Goal: Book appointment/travel/reservation

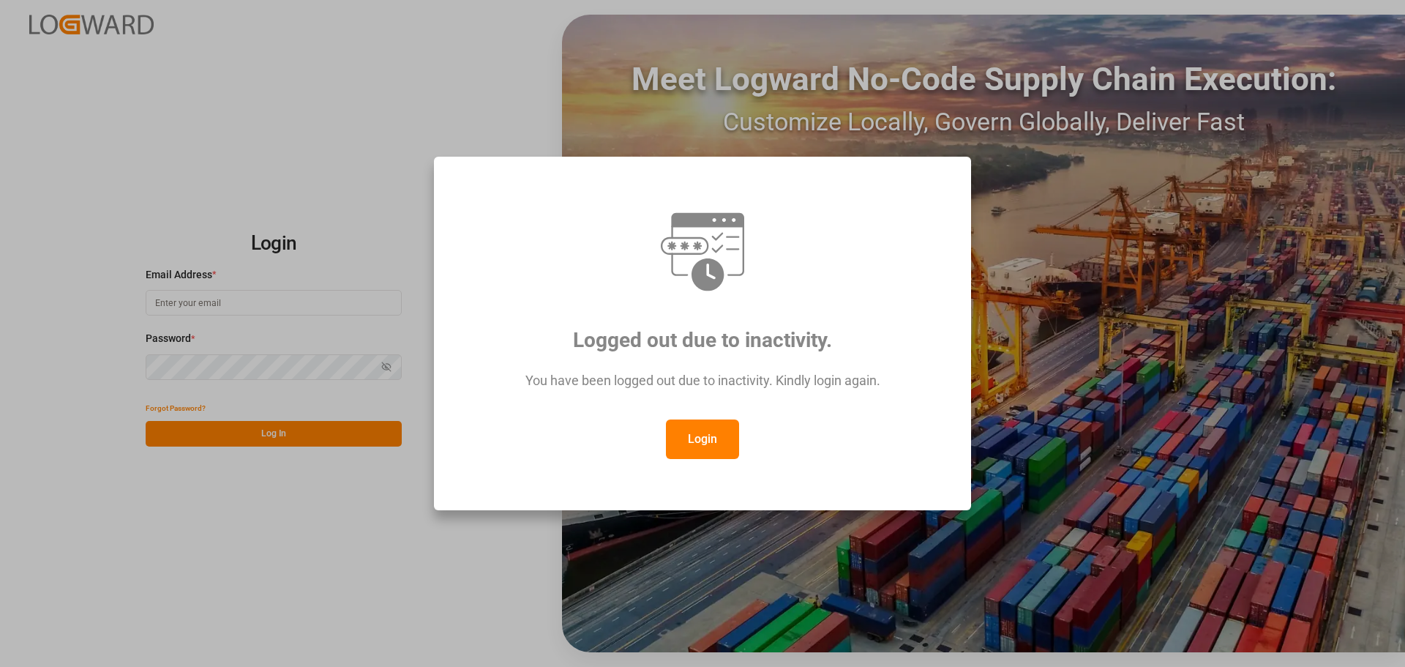
click at [701, 448] on button "Login" at bounding box center [702, 439] width 73 height 40
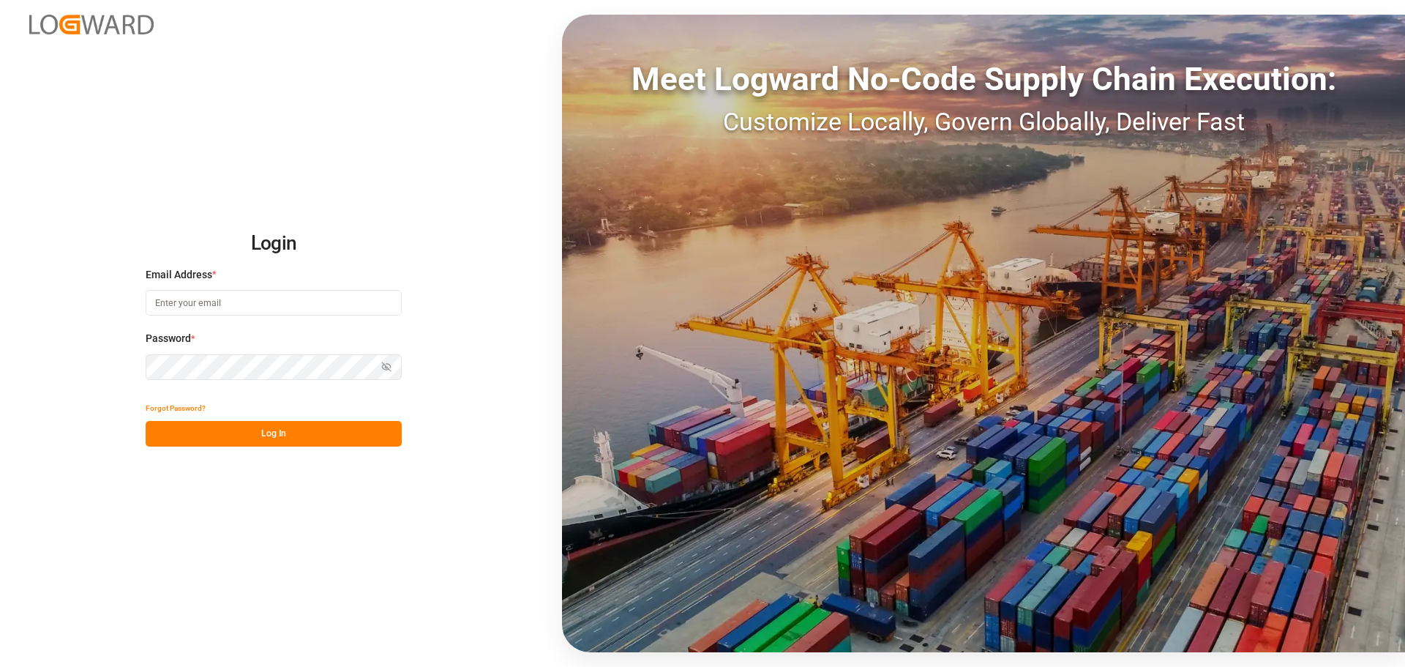
click at [268, 297] on input at bounding box center [274, 303] width 256 height 26
type input "O"
type input "P"
type input "[EMAIL_ADDRESS][DOMAIN_NAME]"
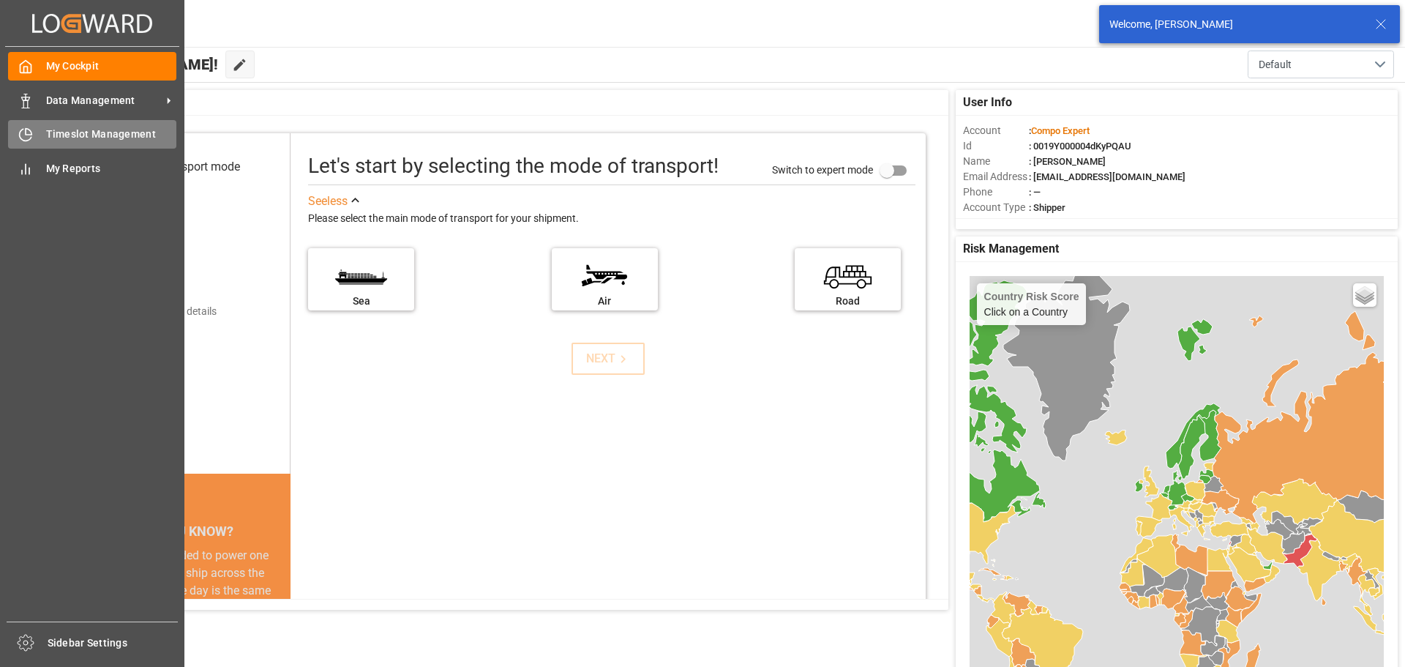
click at [45, 138] on div "Timeslot Management Timeslot Management" at bounding box center [92, 134] width 168 height 29
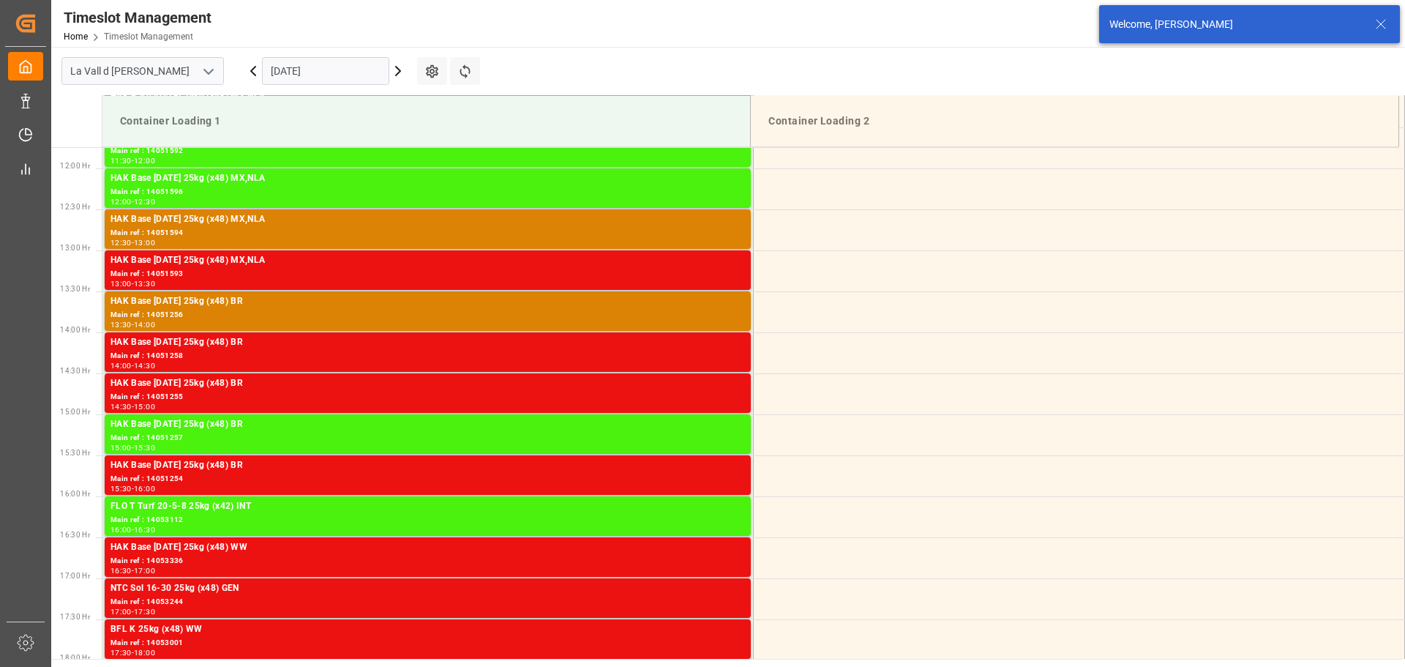
scroll to position [974, 0]
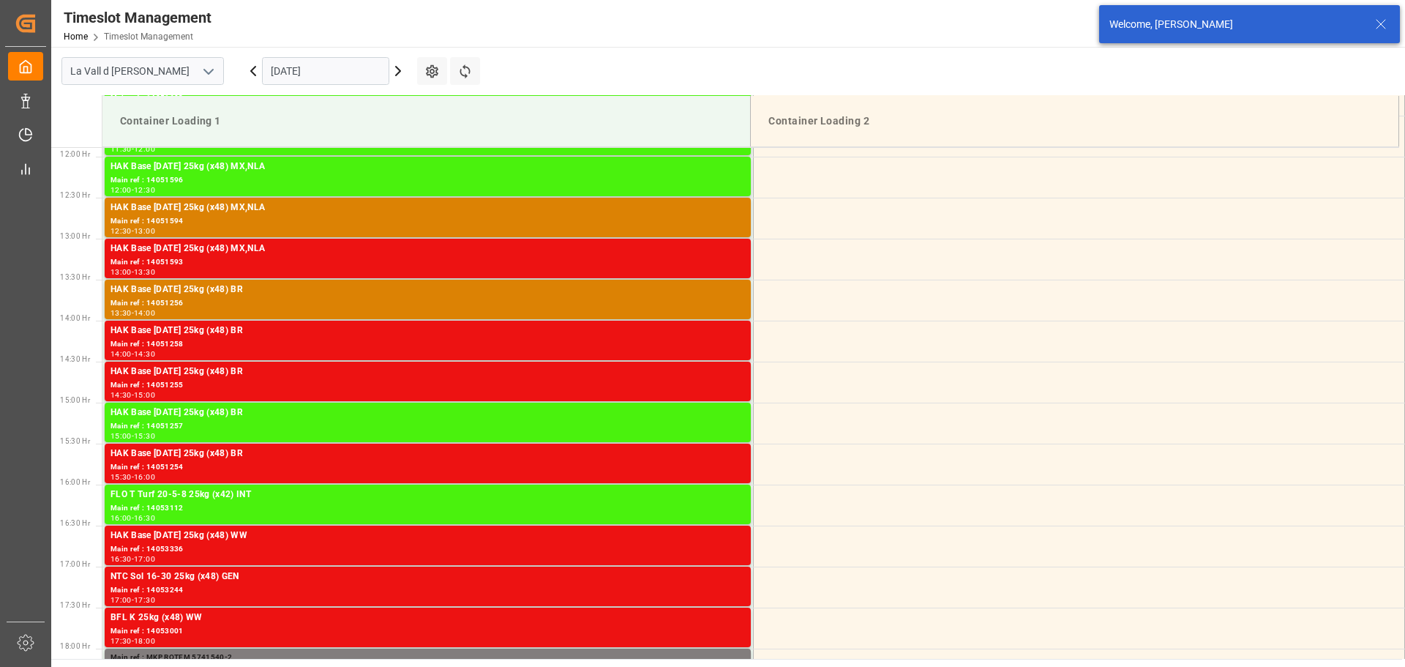
click at [289, 70] on input "[DATE]" at bounding box center [325, 71] width 127 height 28
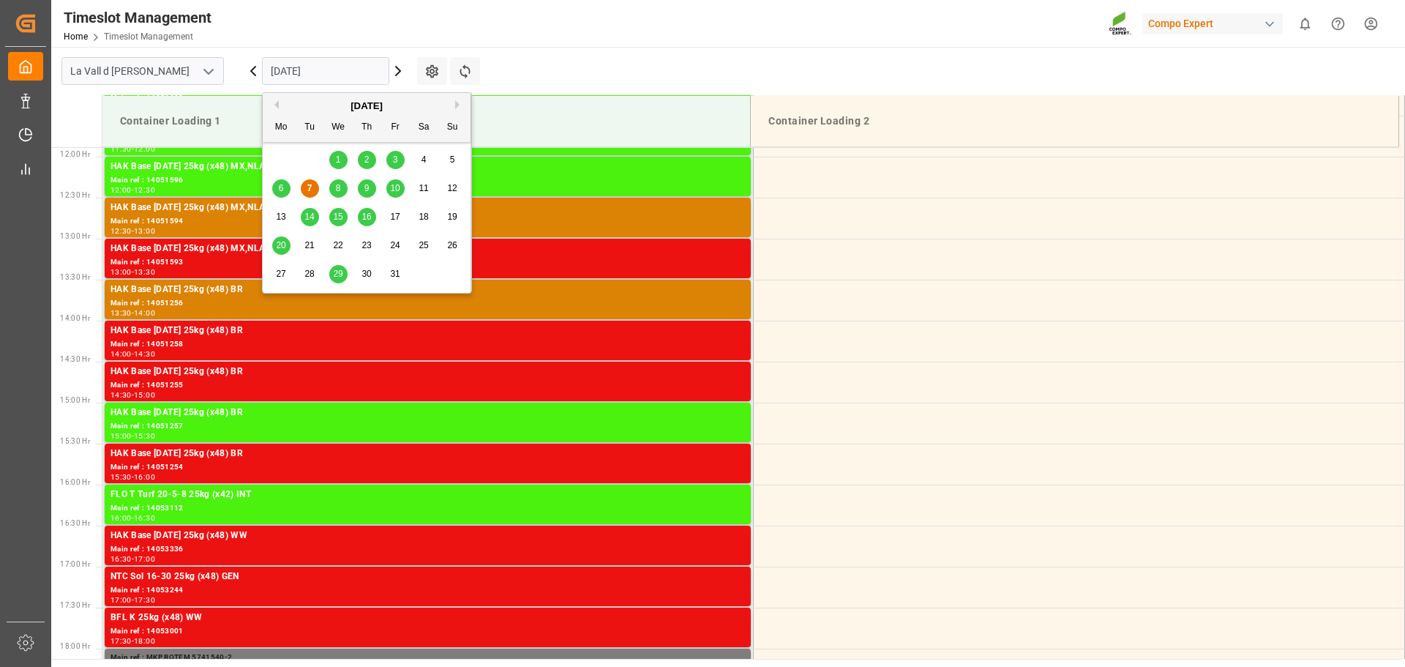
click at [392, 191] on span "10" at bounding box center [395, 188] width 10 height 10
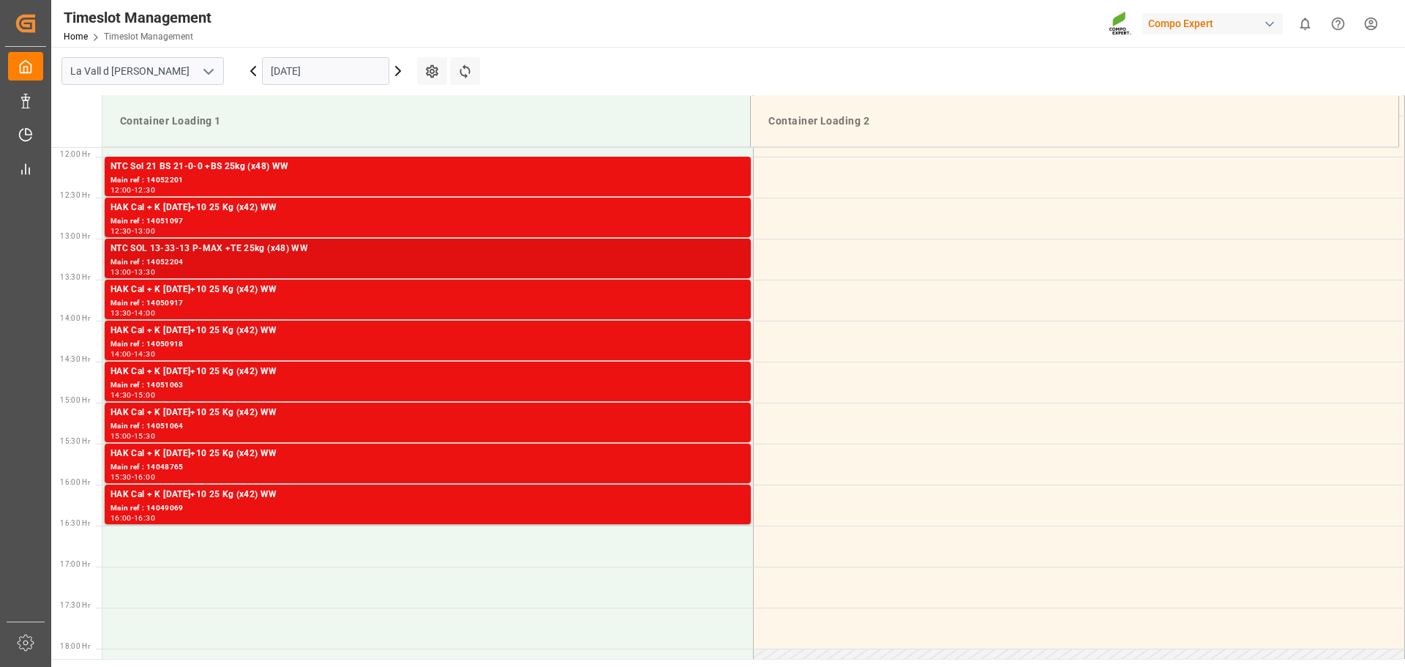
scroll to position [681, 0]
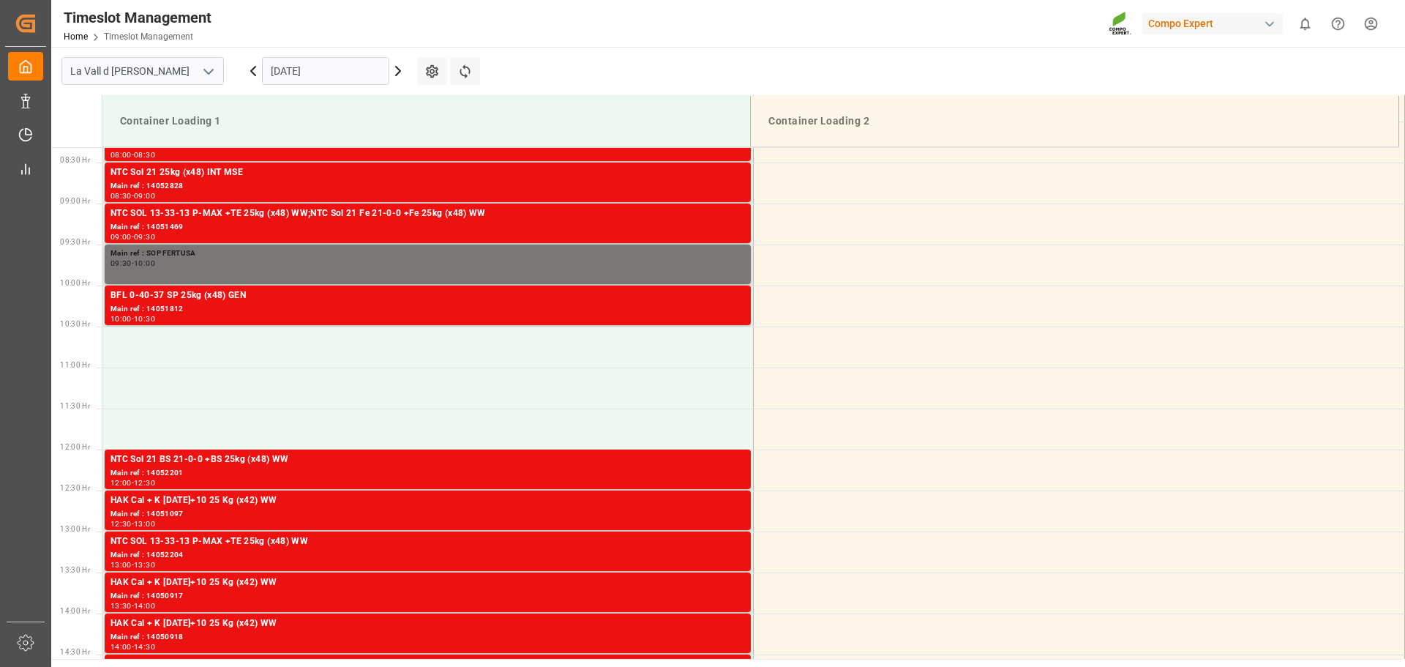
click at [206, 264] on div "09:30 - 10:00" at bounding box center [428, 264] width 634 height 8
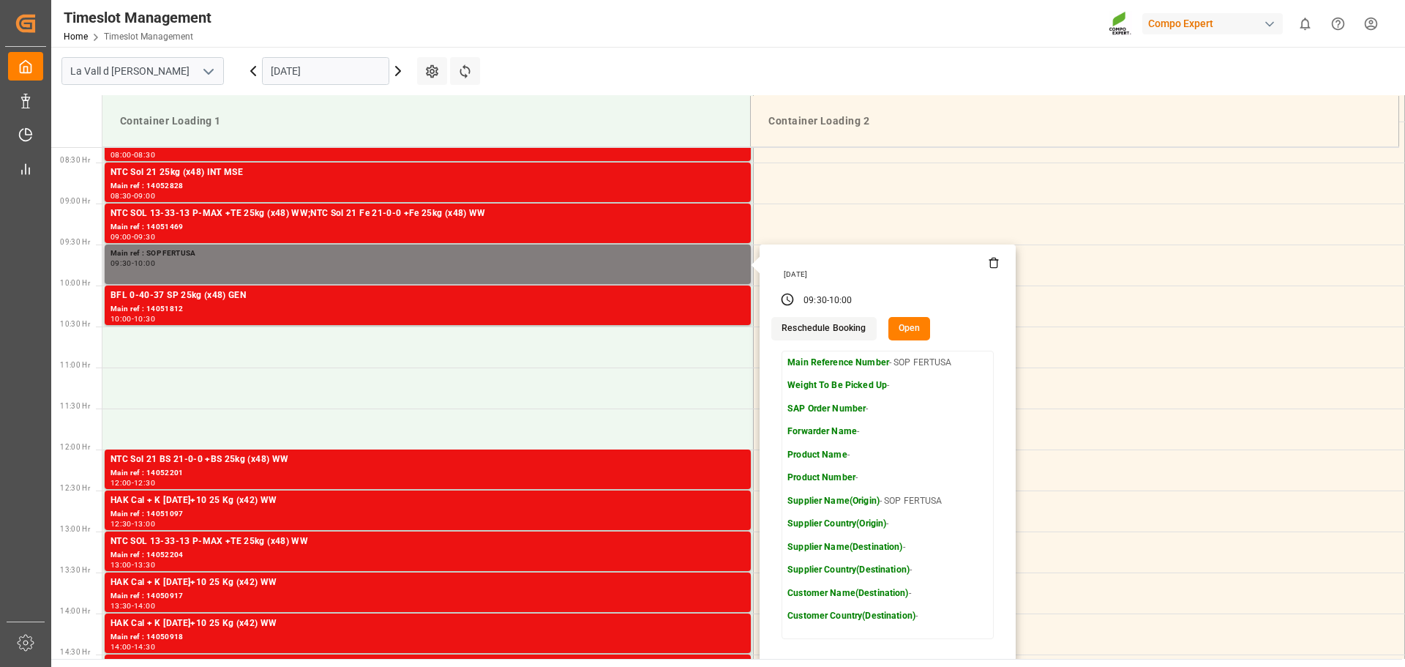
click at [899, 323] on button "Open" at bounding box center [909, 328] width 42 height 23
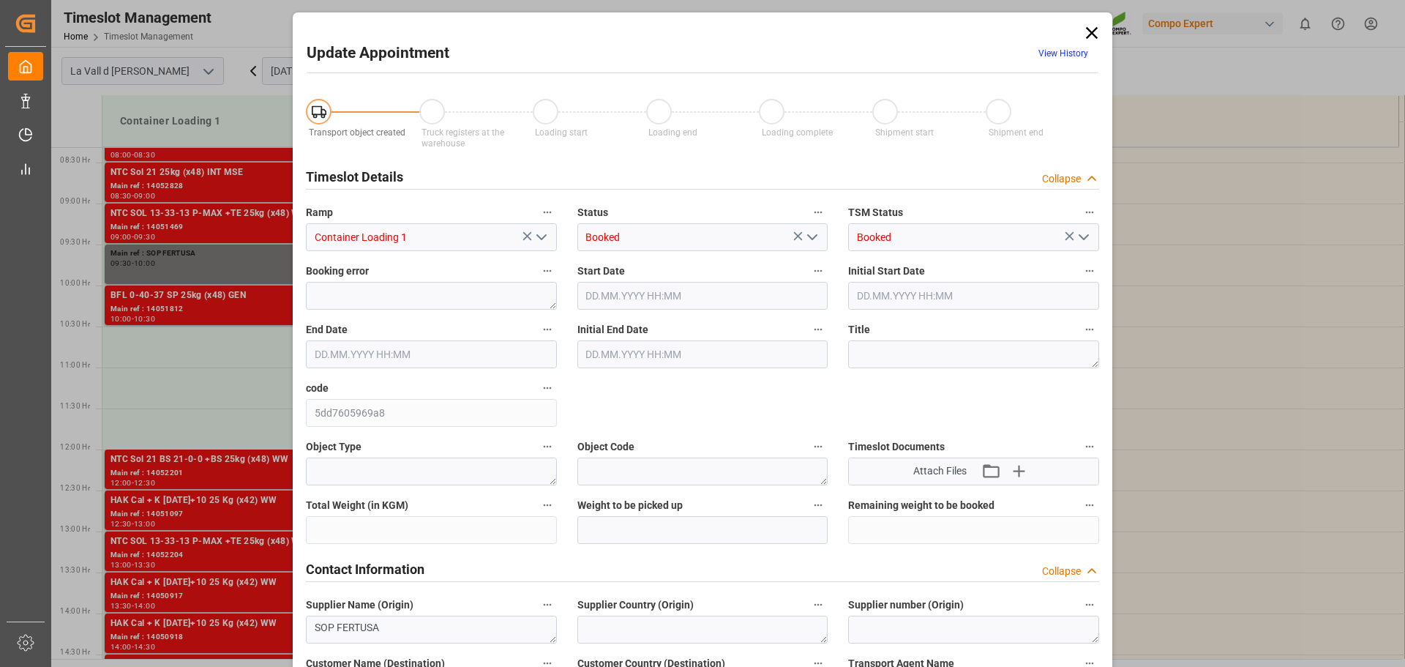
type input "10.10.2025 09:30"
type input "10.10.2025 10:00"
type input "02.10.2025 14:41"
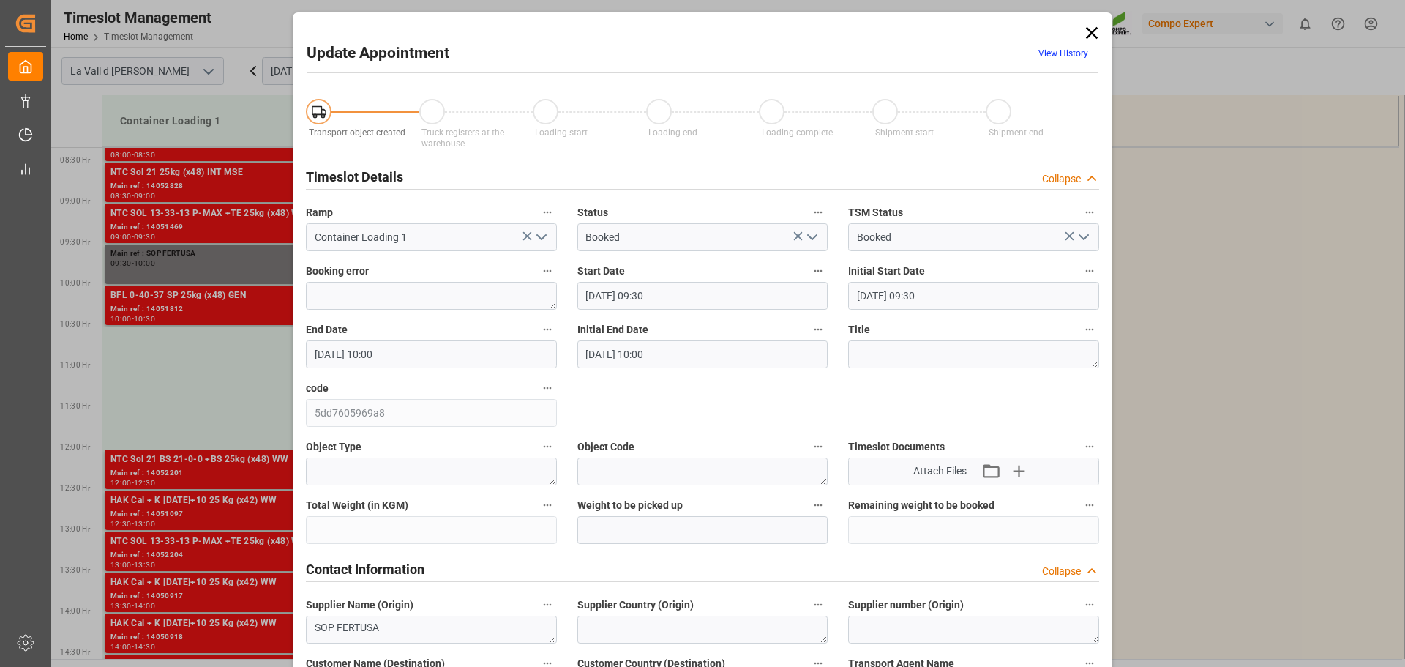
click at [1087, 29] on icon at bounding box center [1092, 33] width 20 height 20
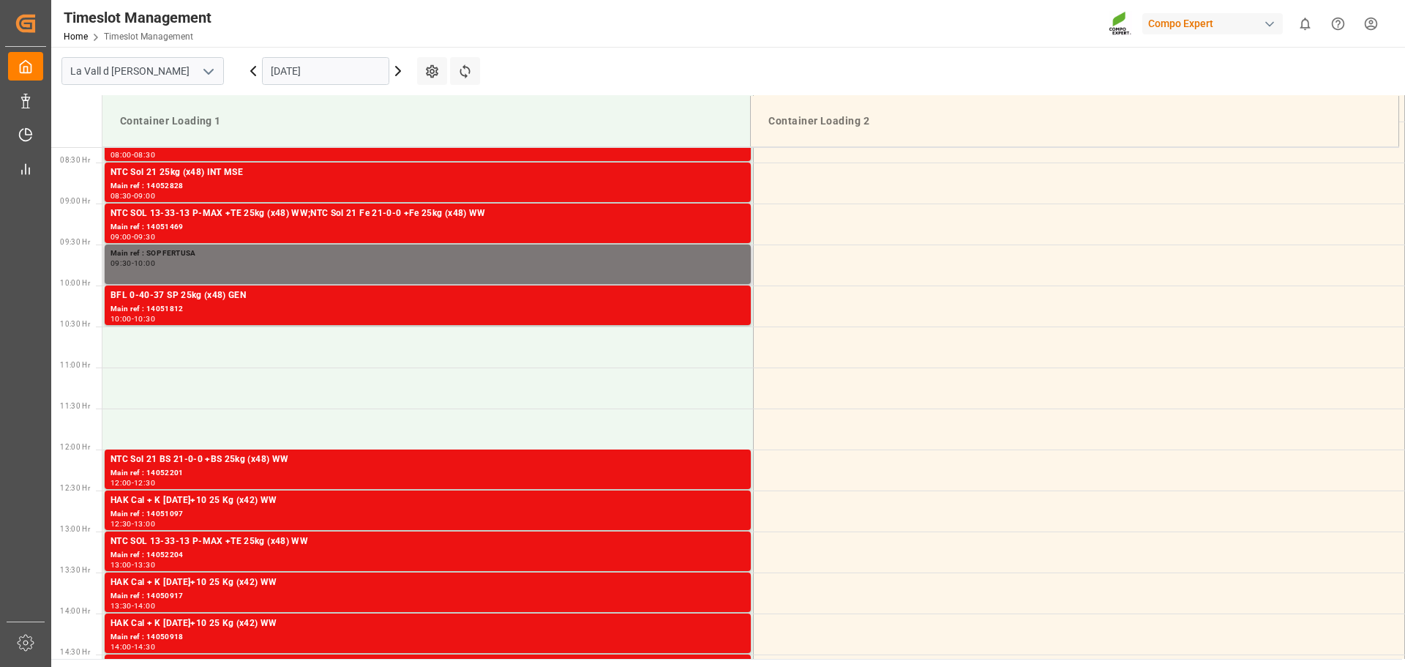
click at [460, 265] on div "09:30 - 10:00" at bounding box center [428, 264] width 634 height 8
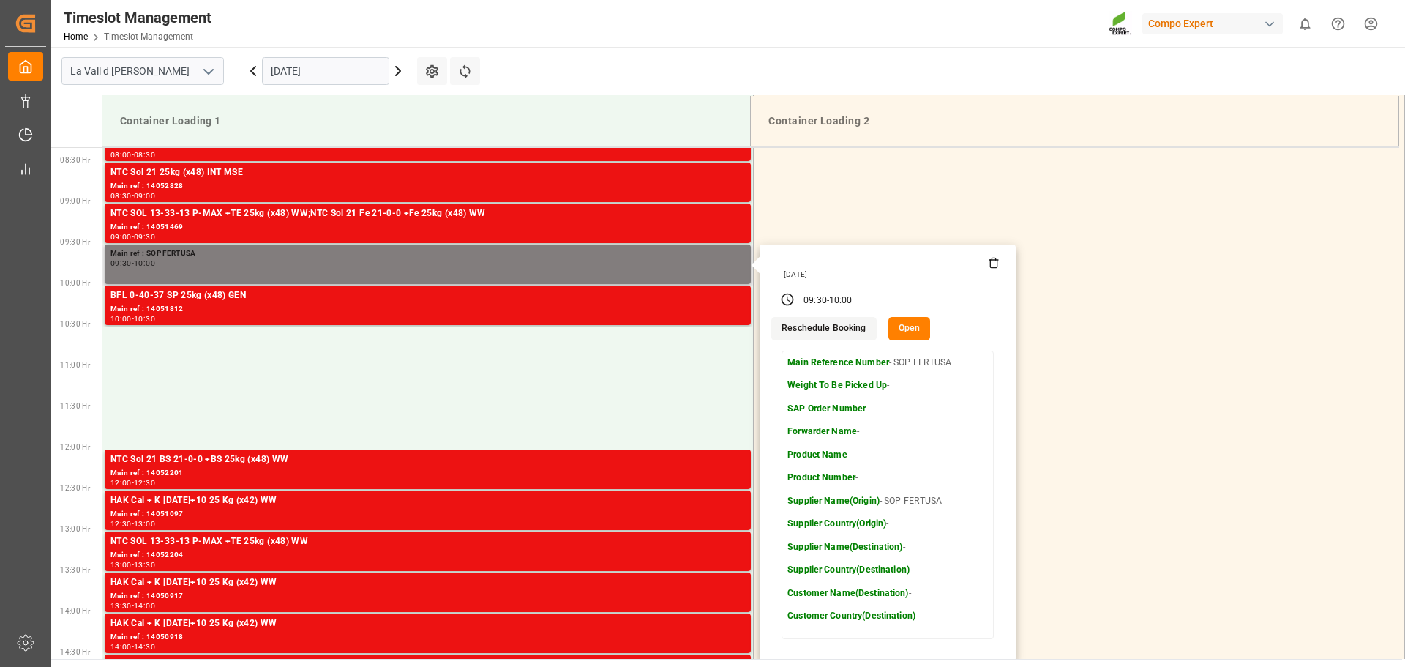
click at [992, 263] on icon at bounding box center [994, 263] width 12 height 12
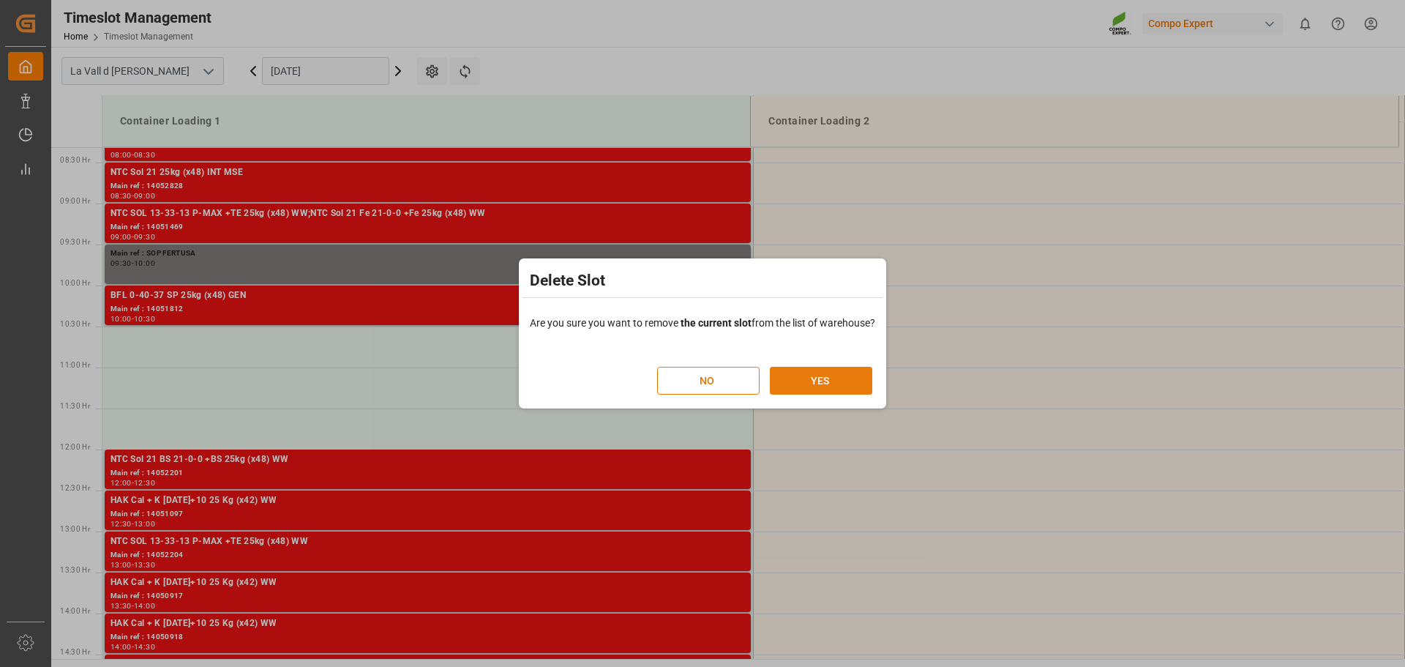
click at [844, 378] on button "YES" at bounding box center [821, 381] width 102 height 28
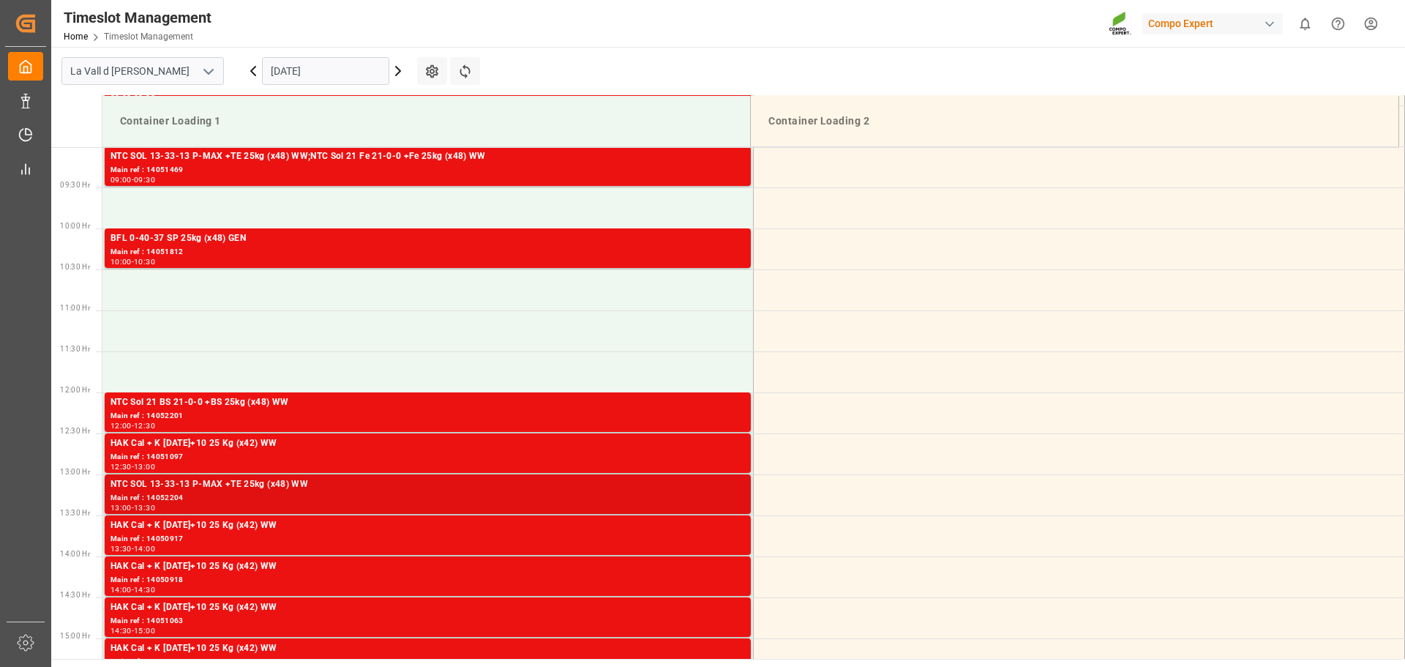
scroll to position [573, 0]
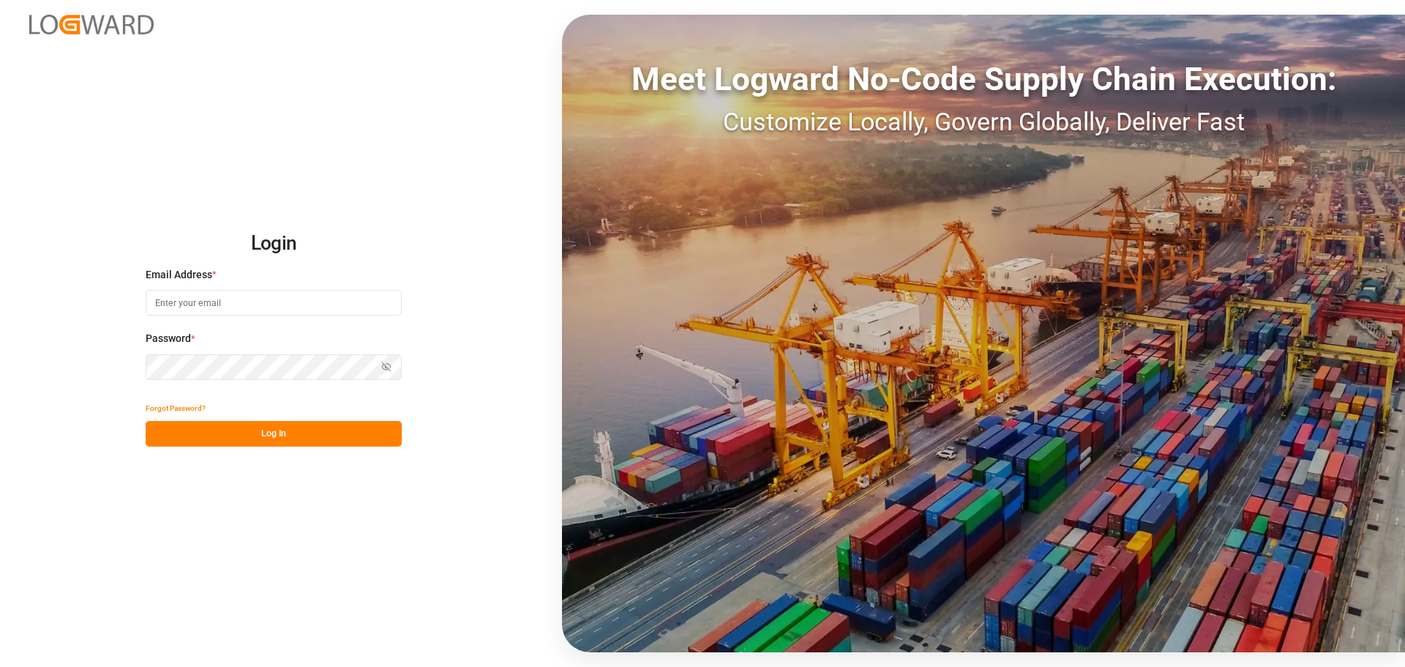
click at [209, 299] on input at bounding box center [274, 303] width 256 height 26
type input "[EMAIL_ADDRESS][DOMAIN_NAME]"
click at [243, 438] on button "Log In" at bounding box center [274, 434] width 256 height 26
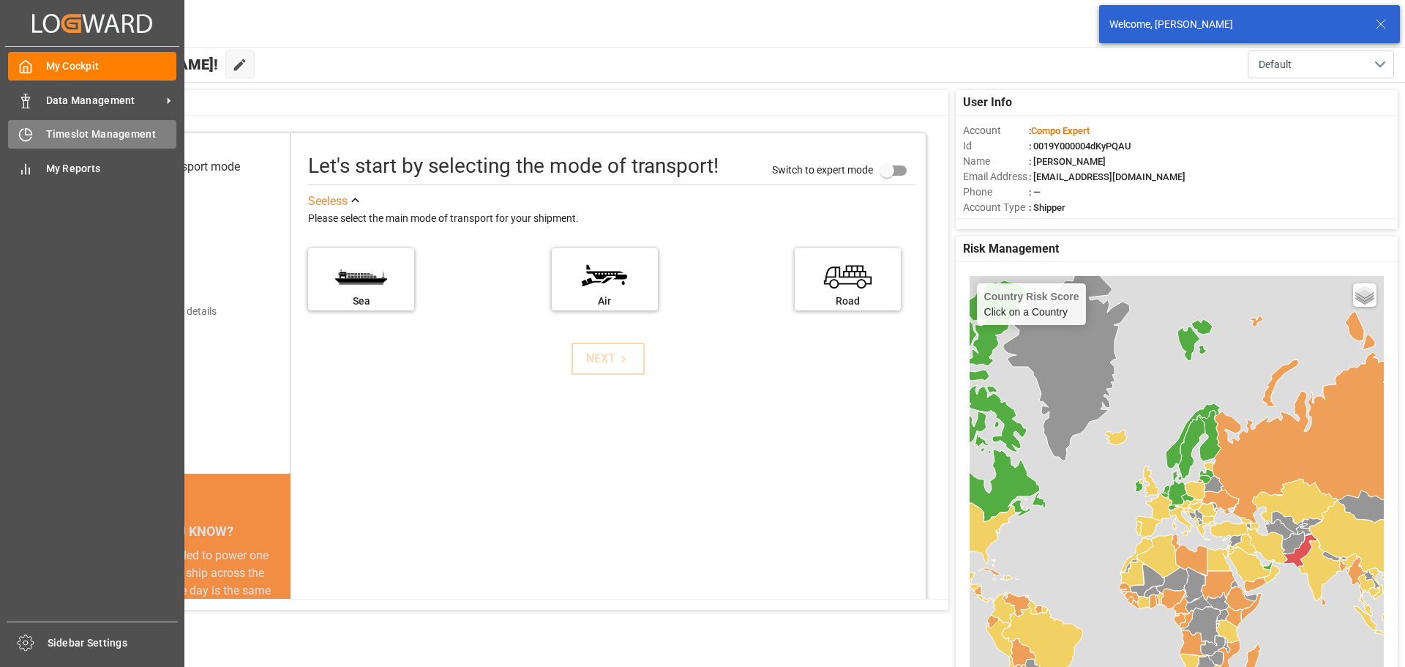
click at [35, 134] on div "Timeslot Management Timeslot Management" at bounding box center [92, 134] width 168 height 29
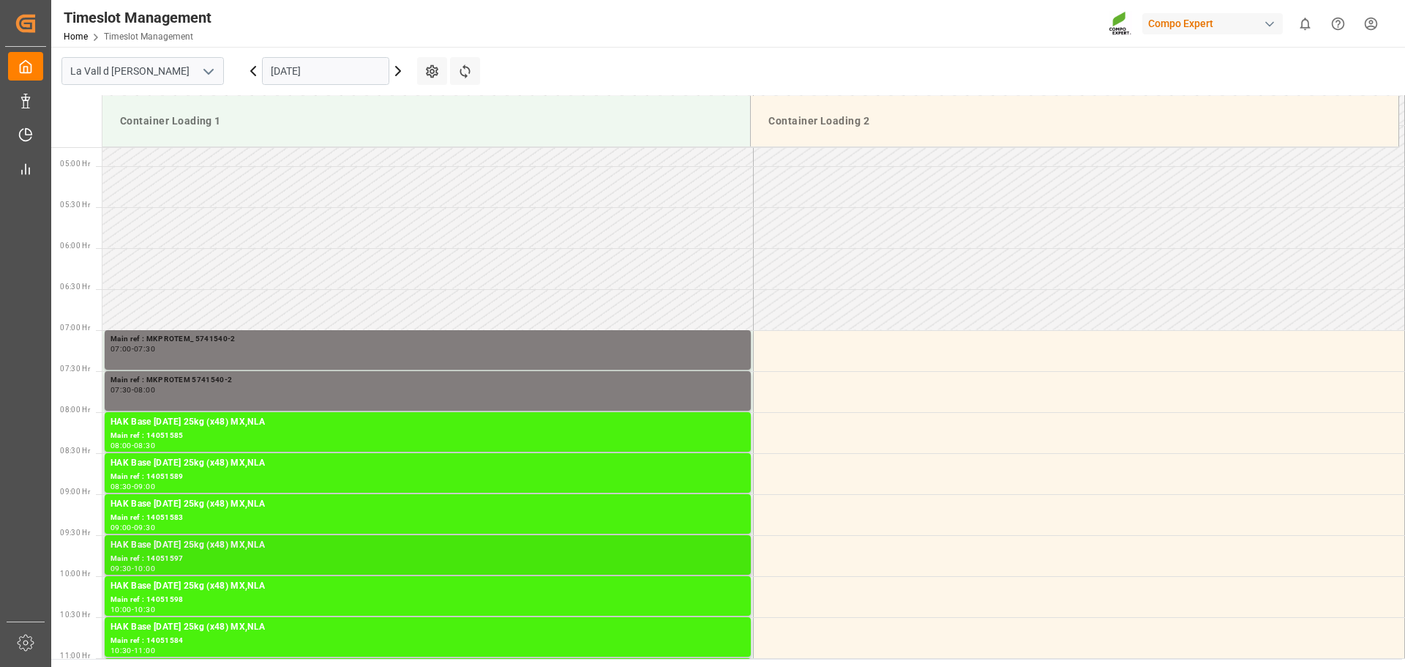
scroll to position [242, 0]
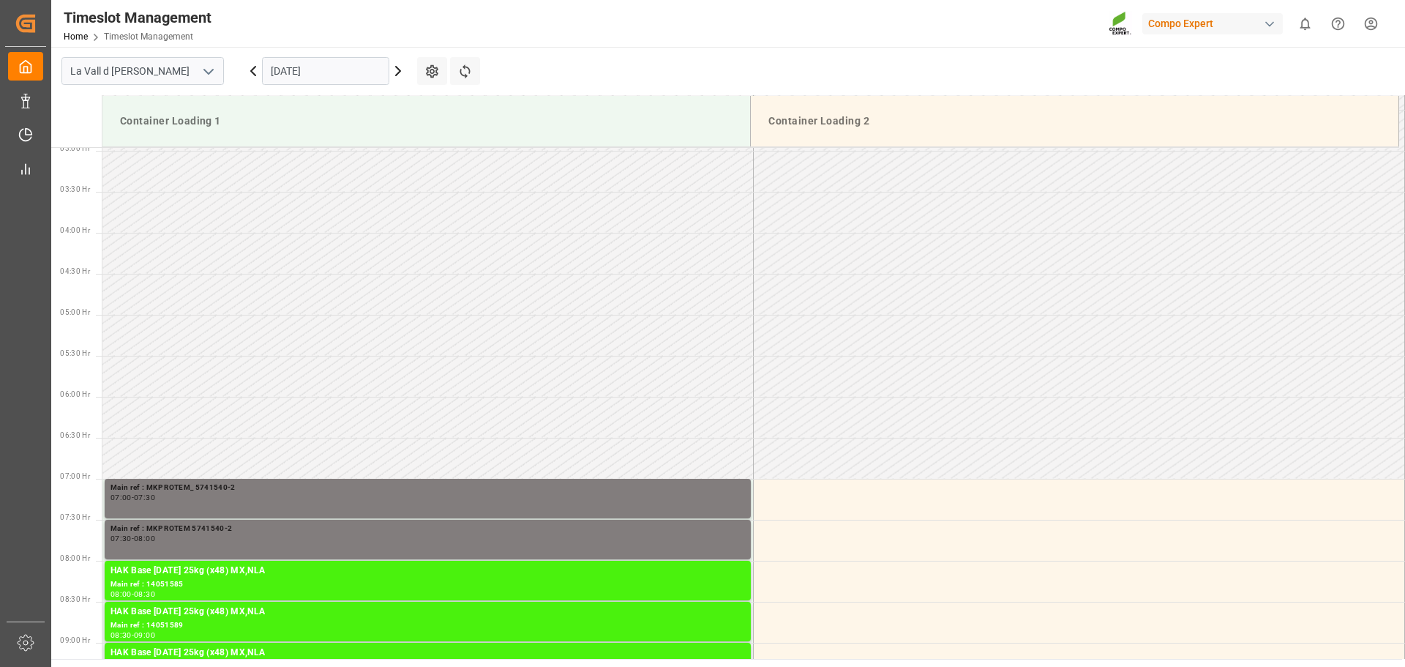
click at [321, 73] on input "[DATE]" at bounding box center [325, 71] width 127 height 28
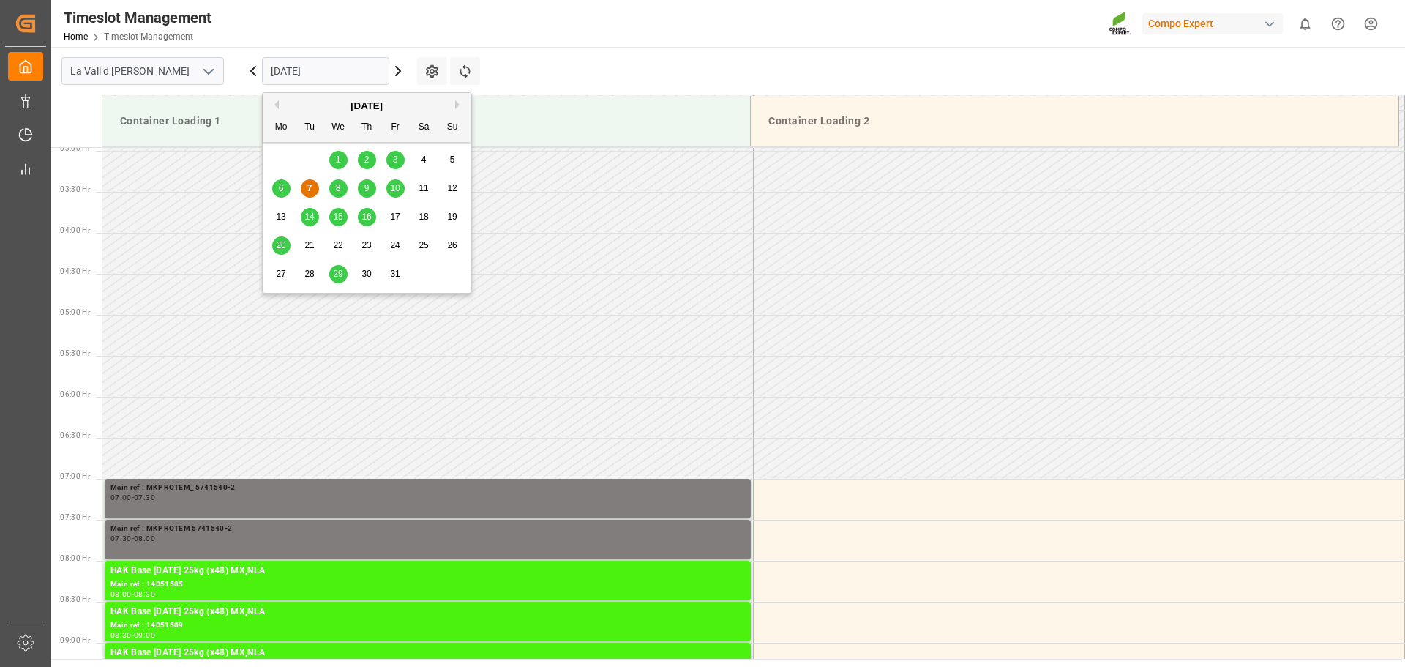
click at [310, 185] on span "7" at bounding box center [309, 188] width 5 height 10
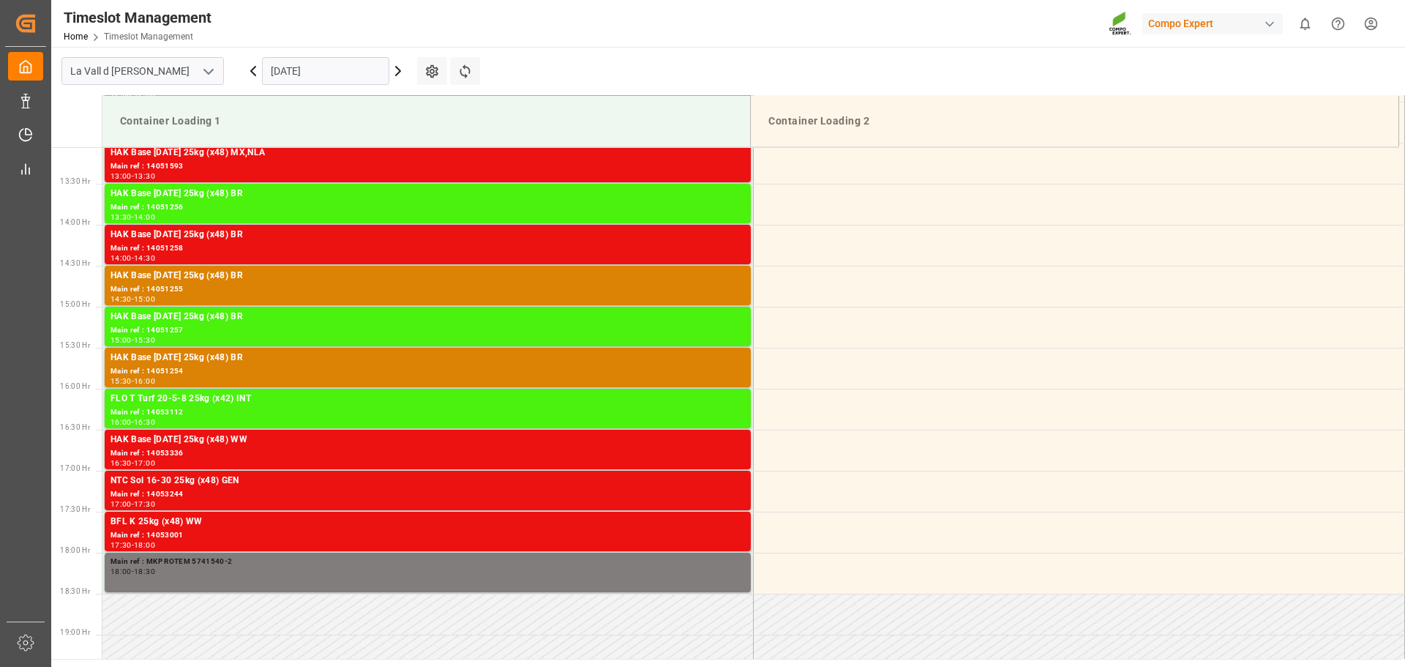
scroll to position [1041, 0]
